Goal: Information Seeking & Learning: Compare options

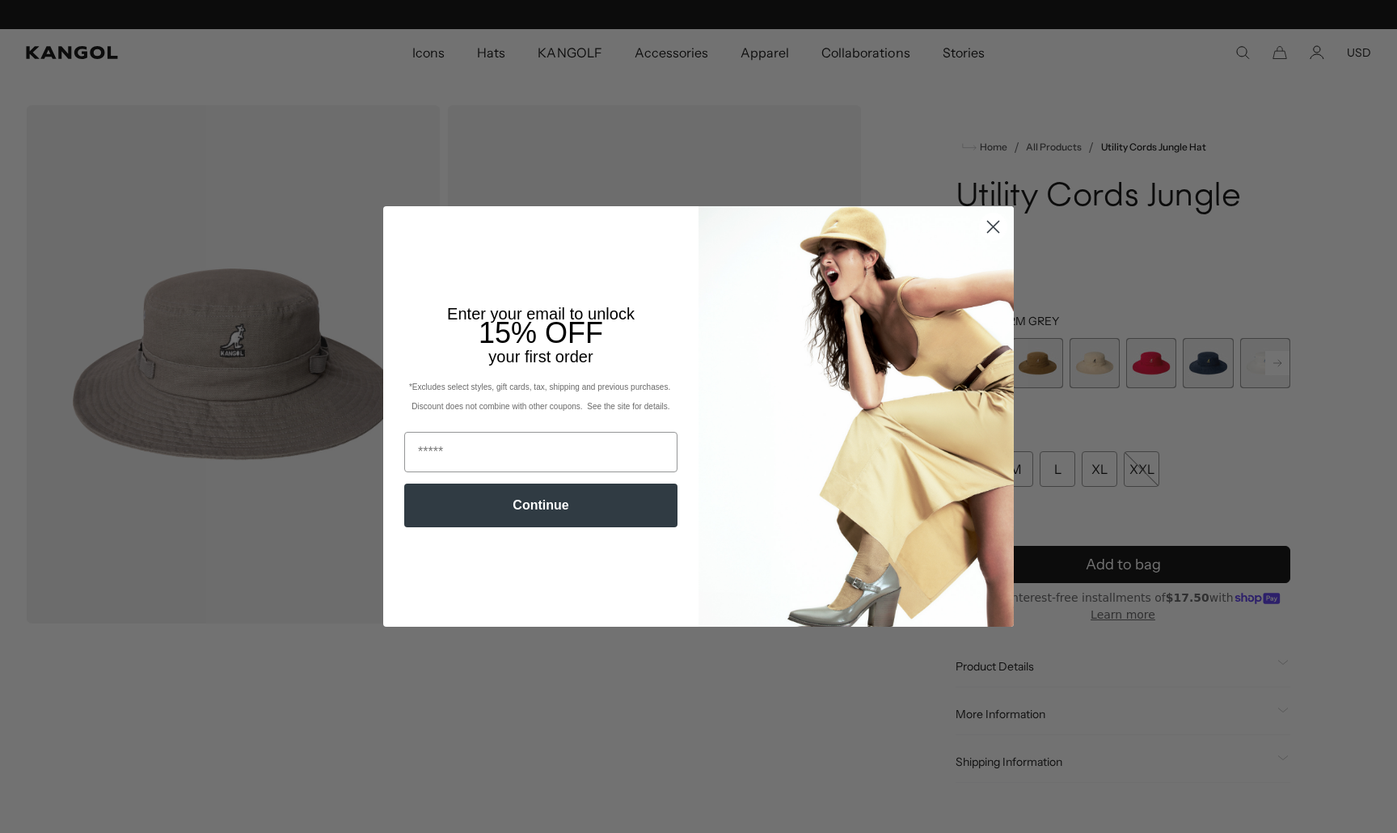
scroll to position [0, 333]
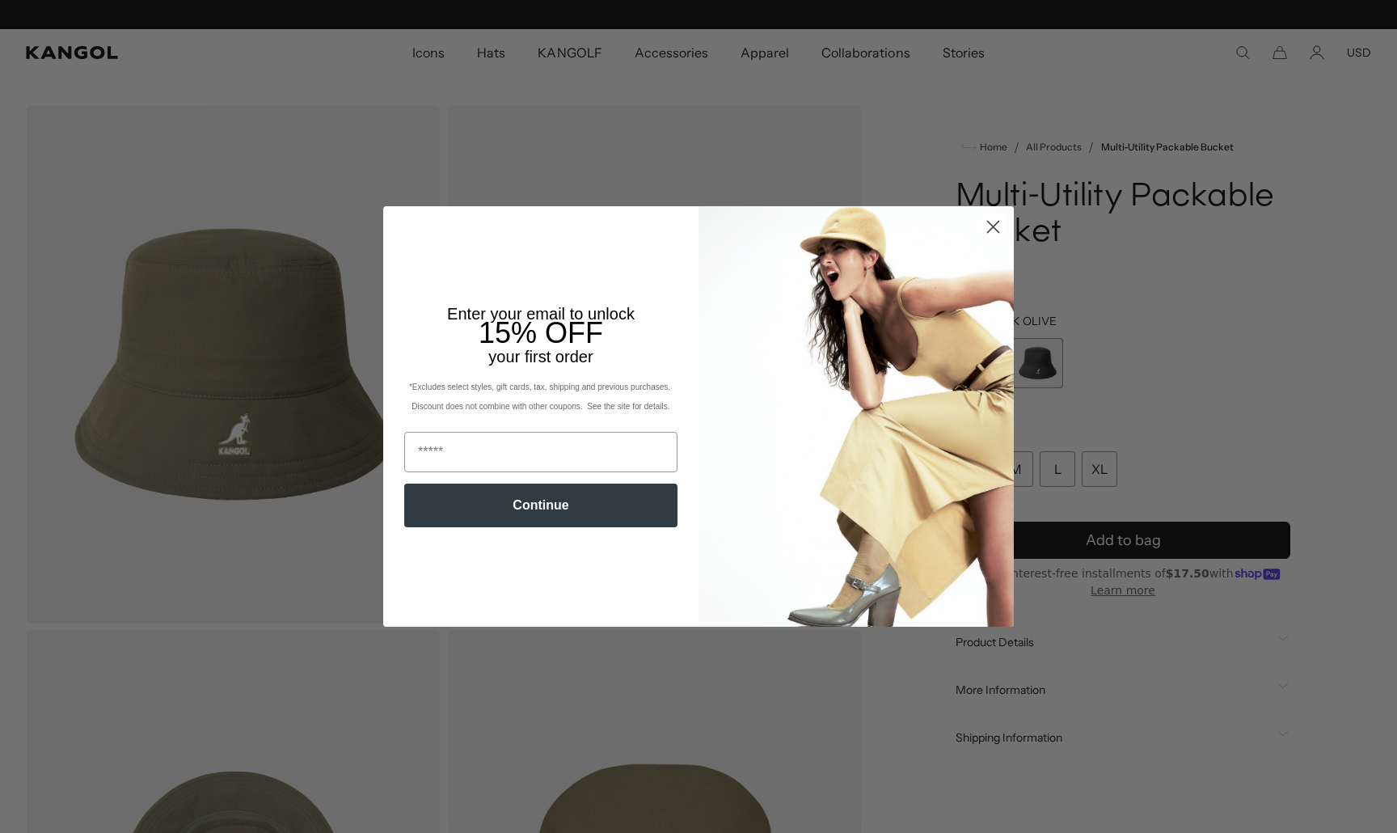
scroll to position [0, 333]
